Goal: Find contact information: Find contact information

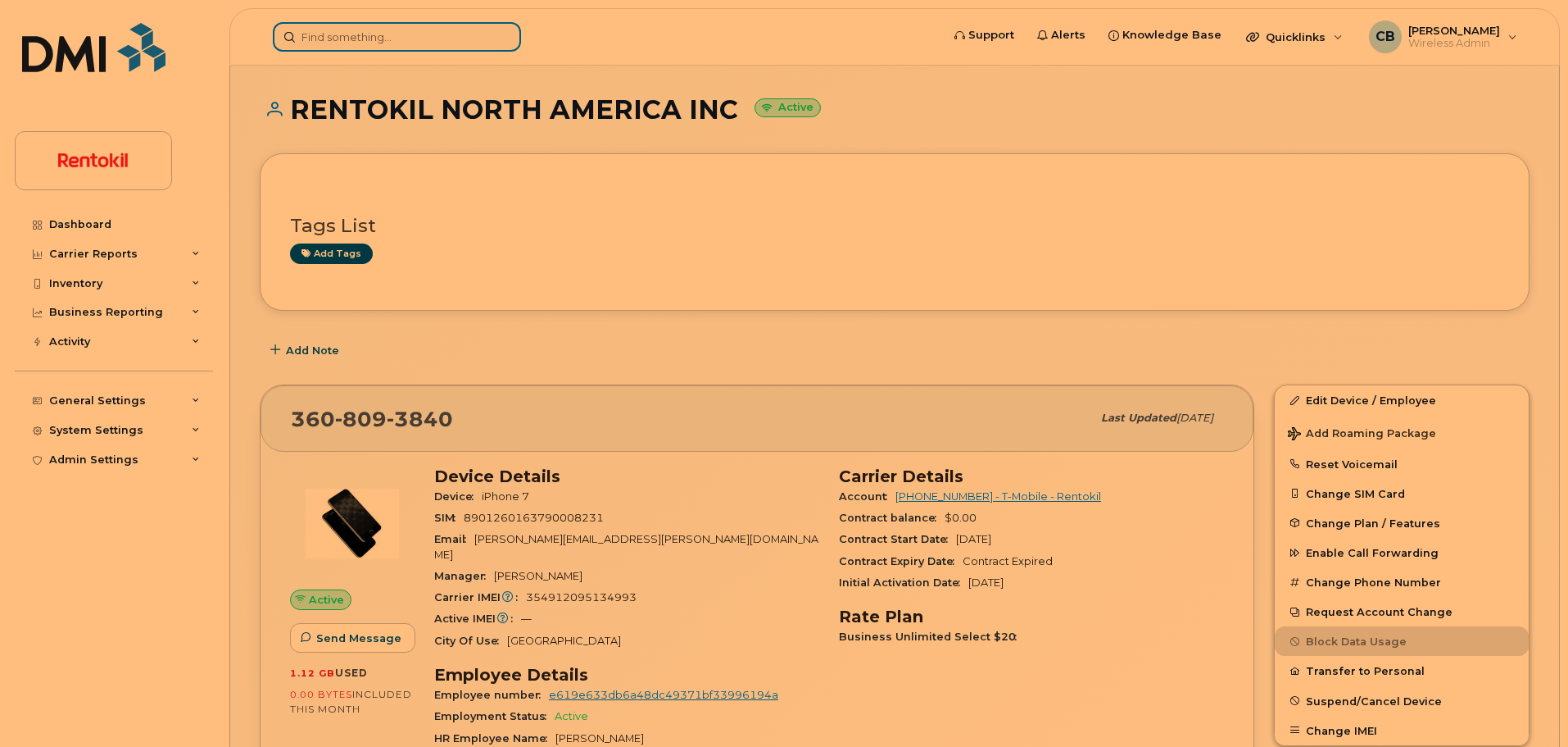
click at [370, 44] on input at bounding box center [396, 37] width 248 height 29
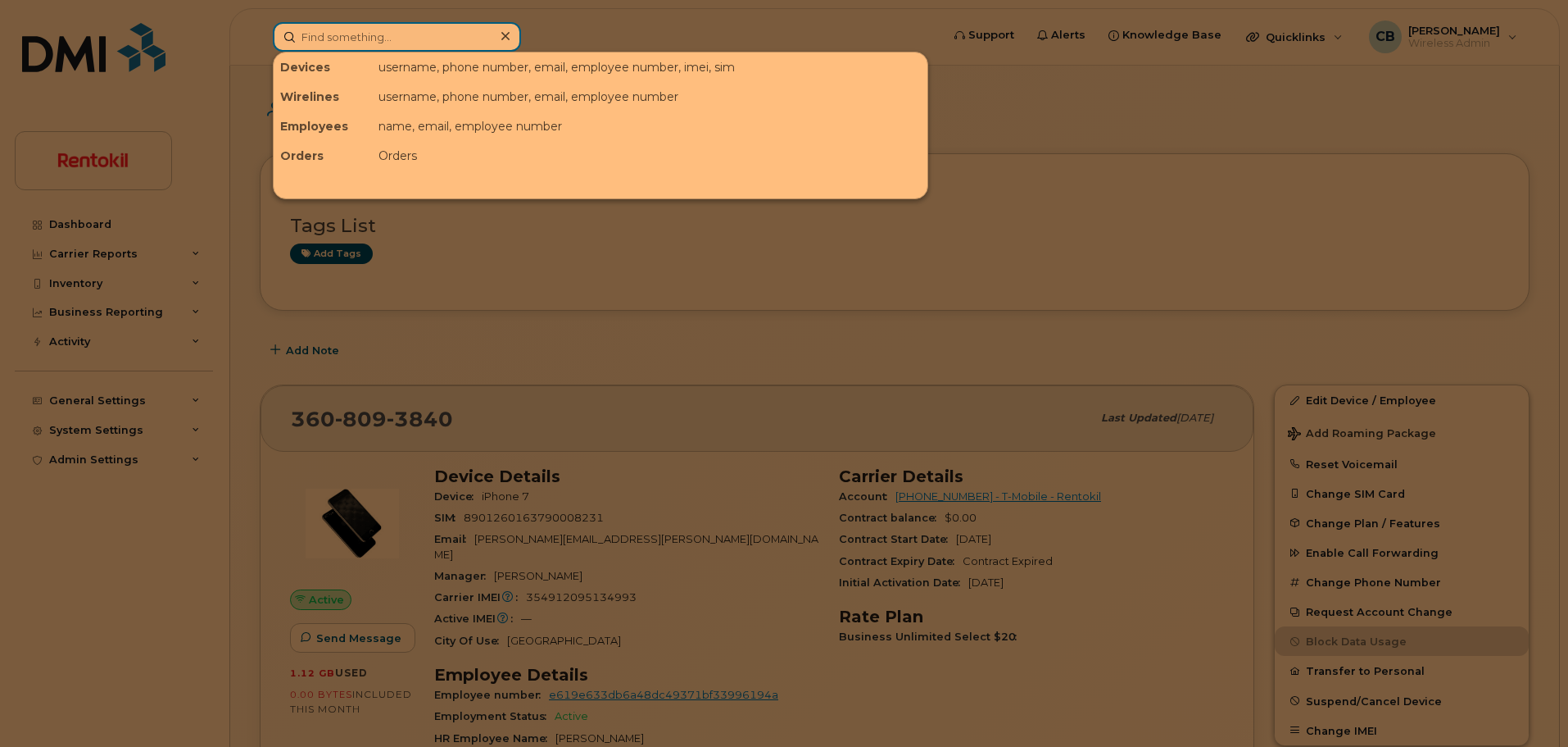
paste input "350158864081940"
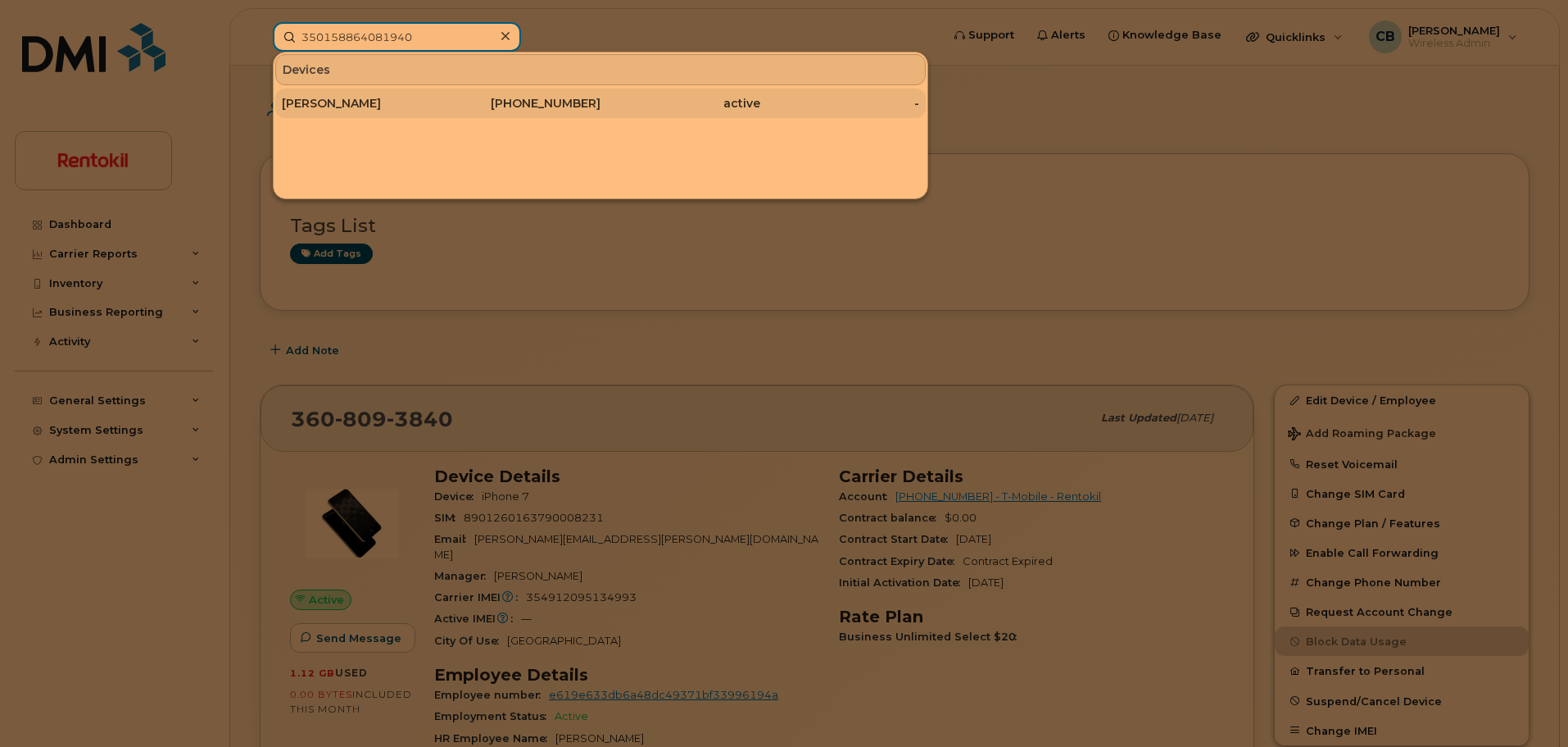
type input "350158864081940"
click at [368, 104] on div "[PERSON_NAME]" at bounding box center [362, 102] width 160 height 16
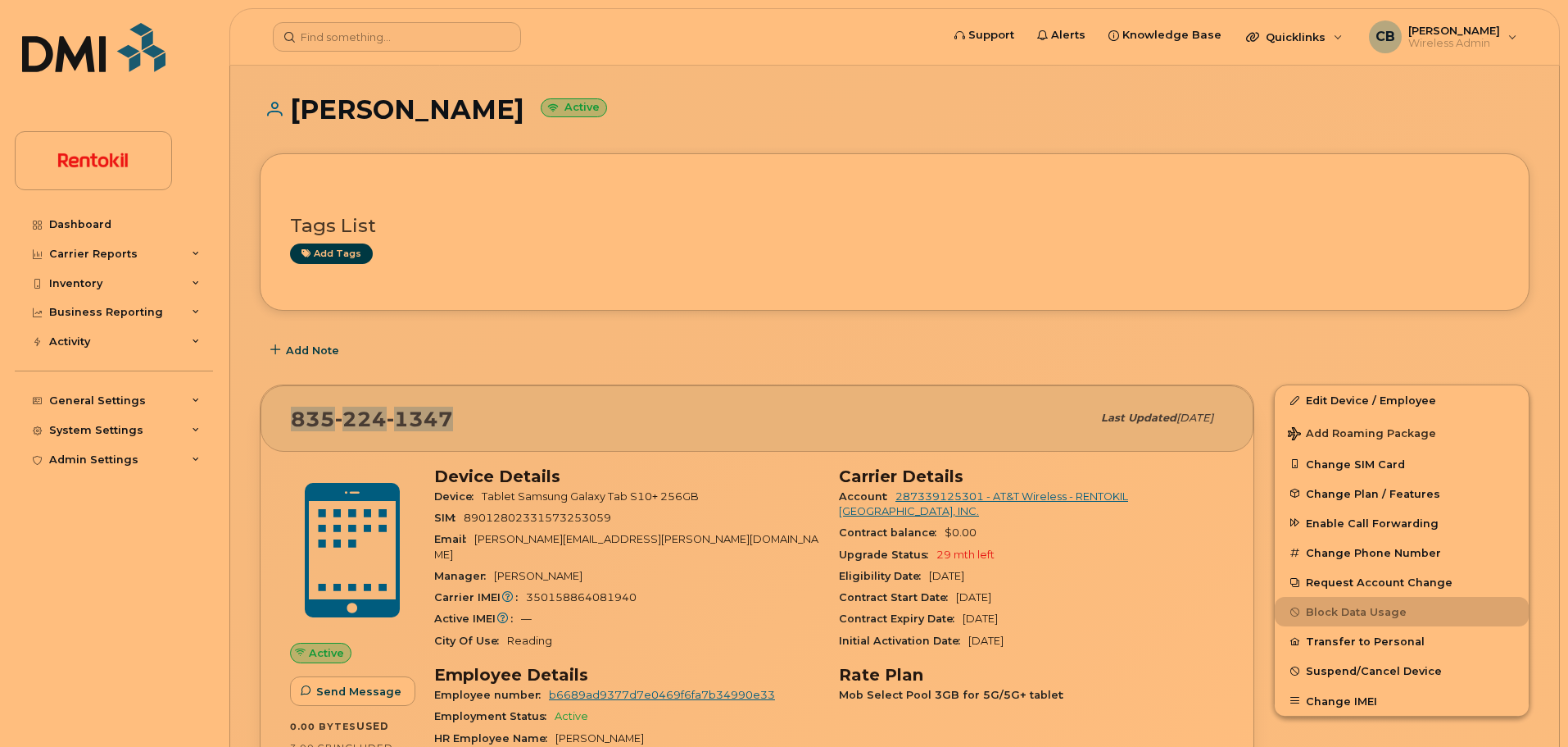
drag, startPoint x: 460, startPoint y: 414, endPoint x: 297, endPoint y: 414, distance: 163.0
click at [297, 414] on div "835 224 1347" at bounding box center [690, 418] width 800 height 35
copy span "835 224 1347"
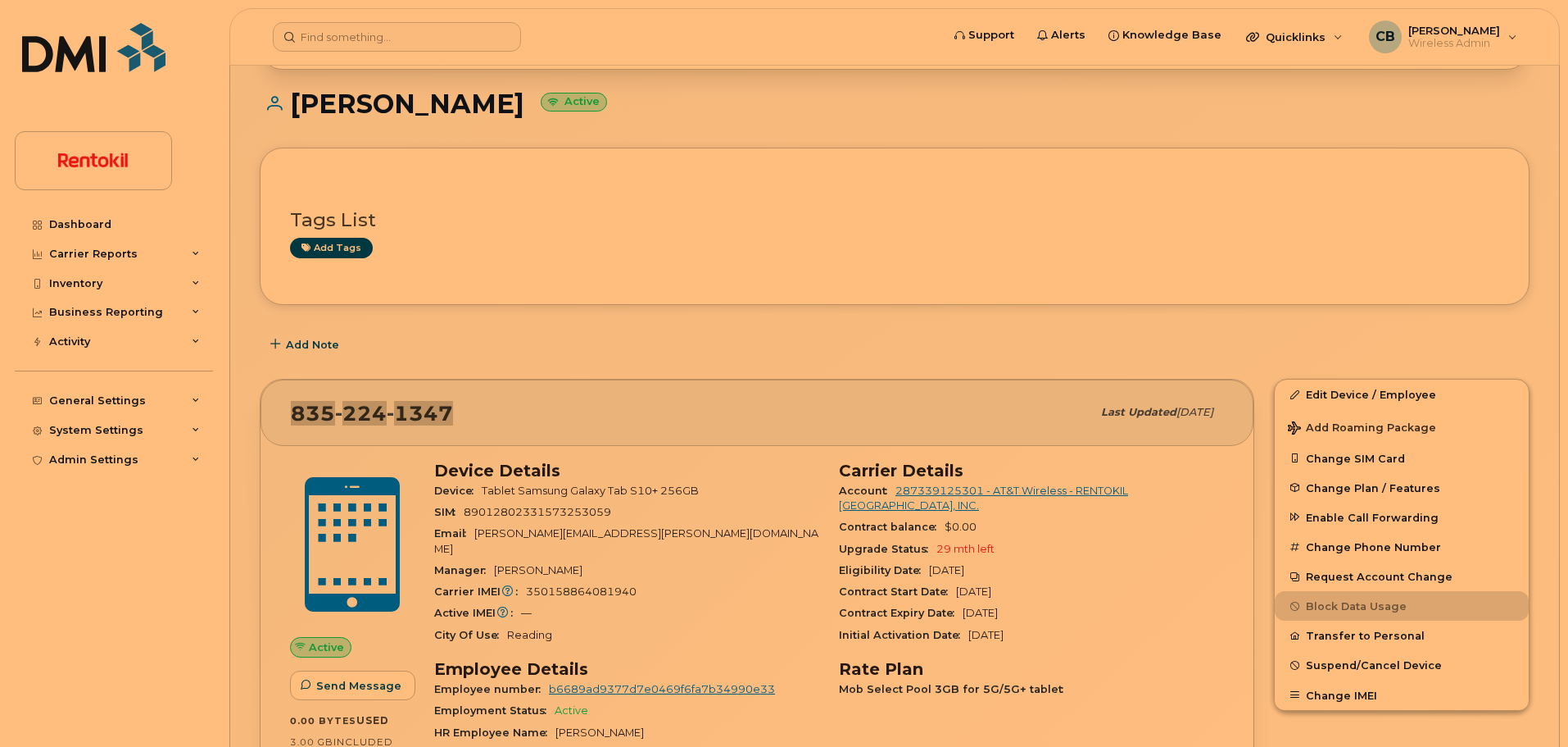
scroll to position [152, 0]
